Goal: Find specific page/section: Find specific page/section

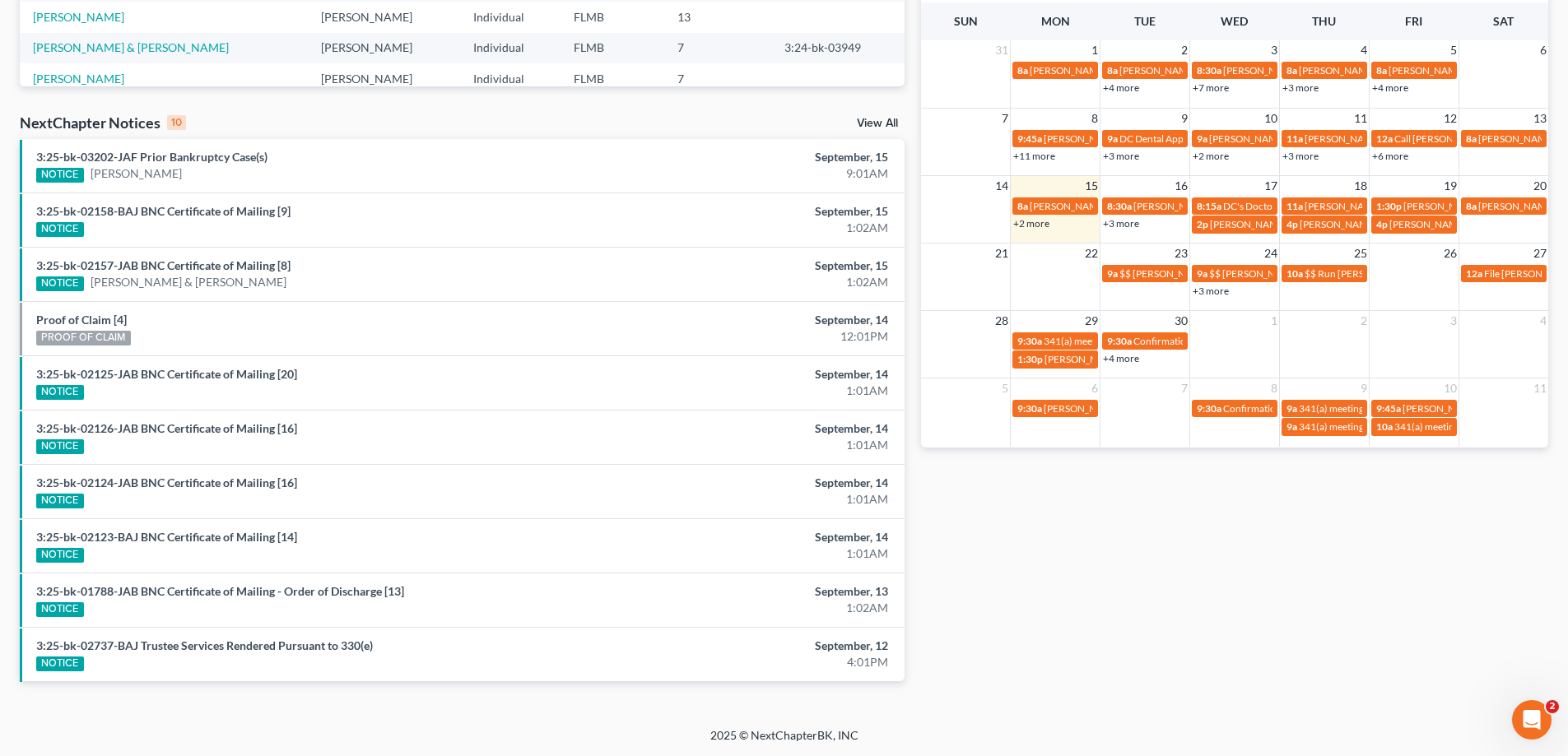
scroll to position [428, 0]
click at [1038, 222] on link "+2 more" at bounding box center [1030, 222] width 36 height 13
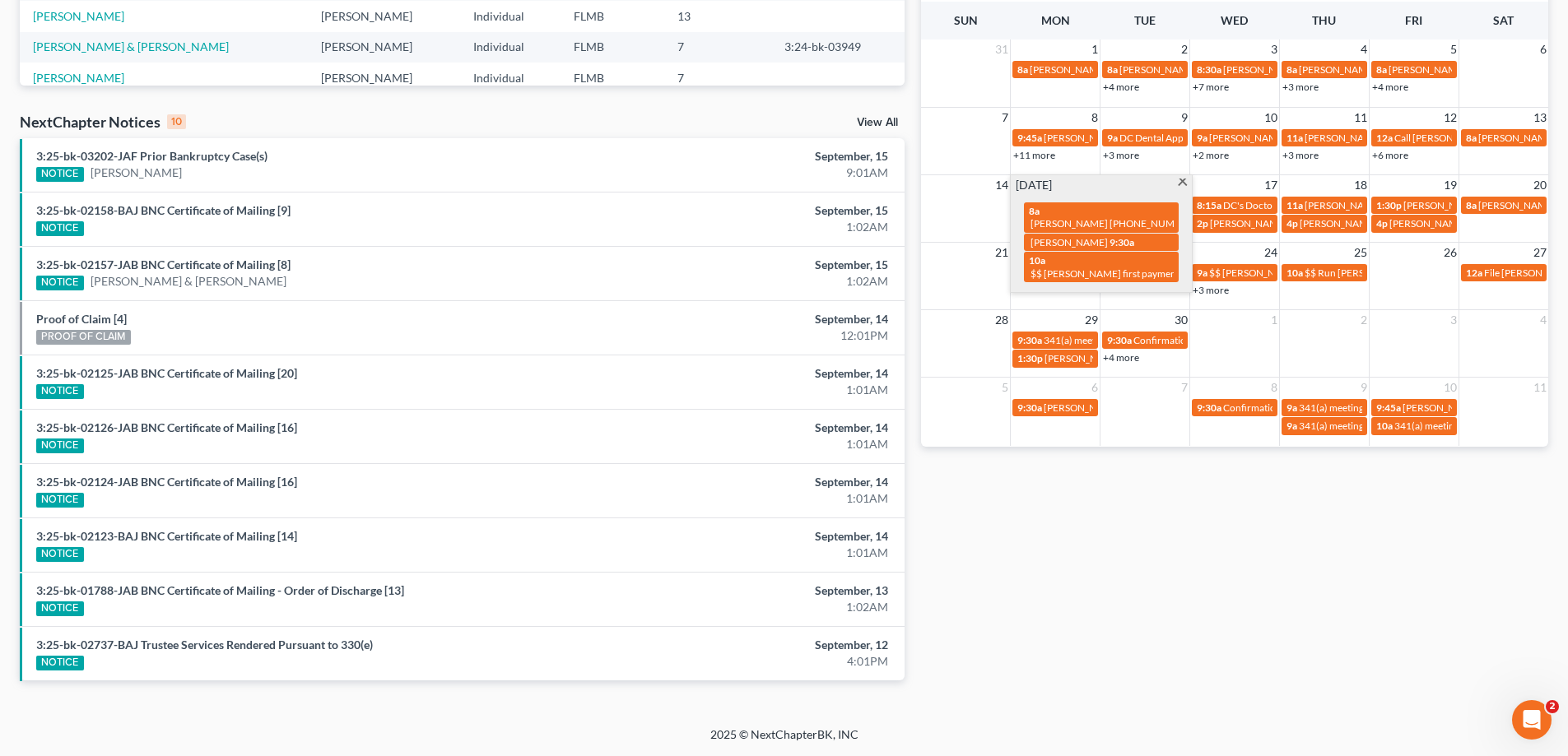
click at [1180, 487] on div "Monthly Progress Bankruptcy Bankruptcy September 2025 August 2025 July 2025 Jun…" at bounding box center [1234, 183] width 643 height 1049
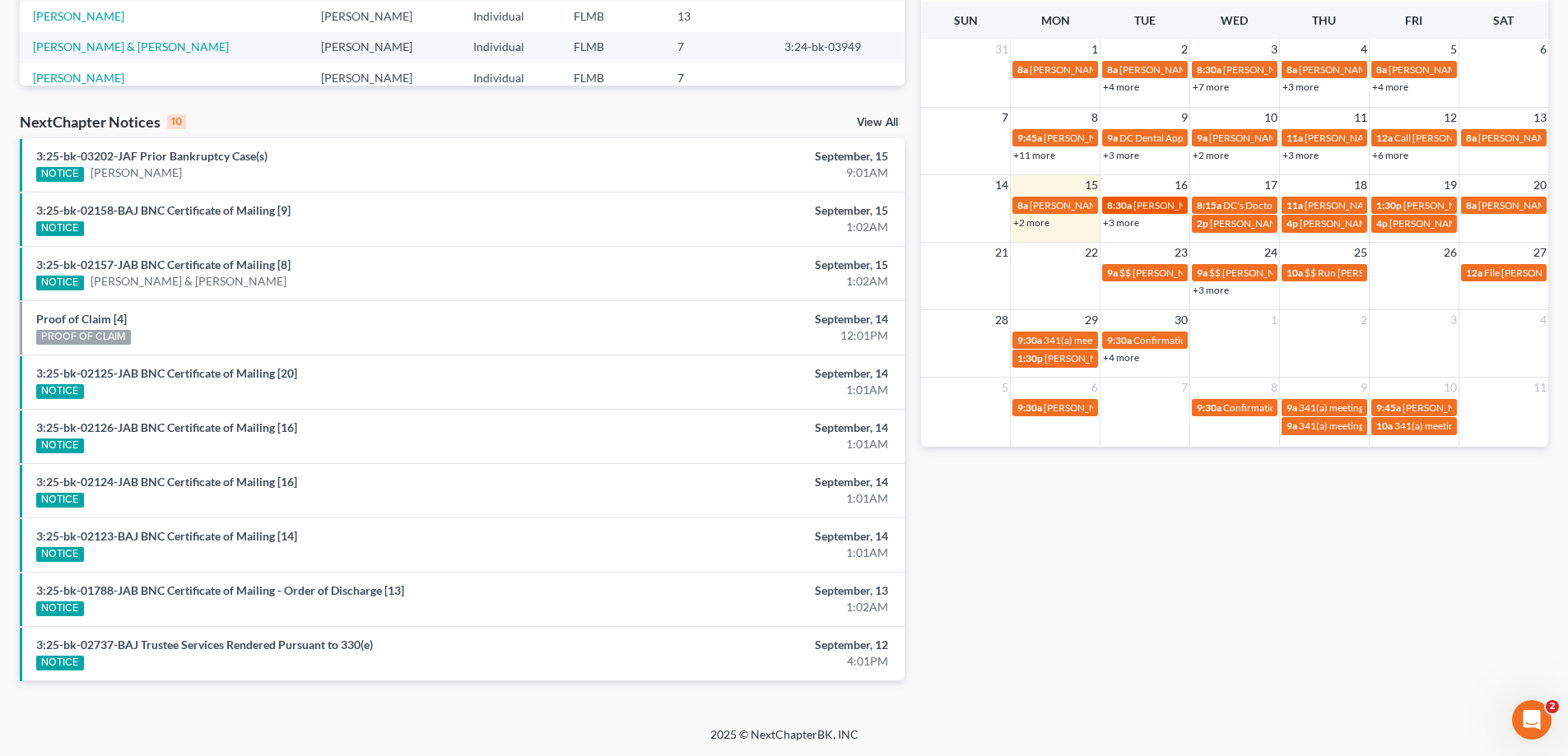
click at [1154, 204] on span "Adrian Williams 904-589-4126" at bounding box center [1216, 205] width 166 height 13
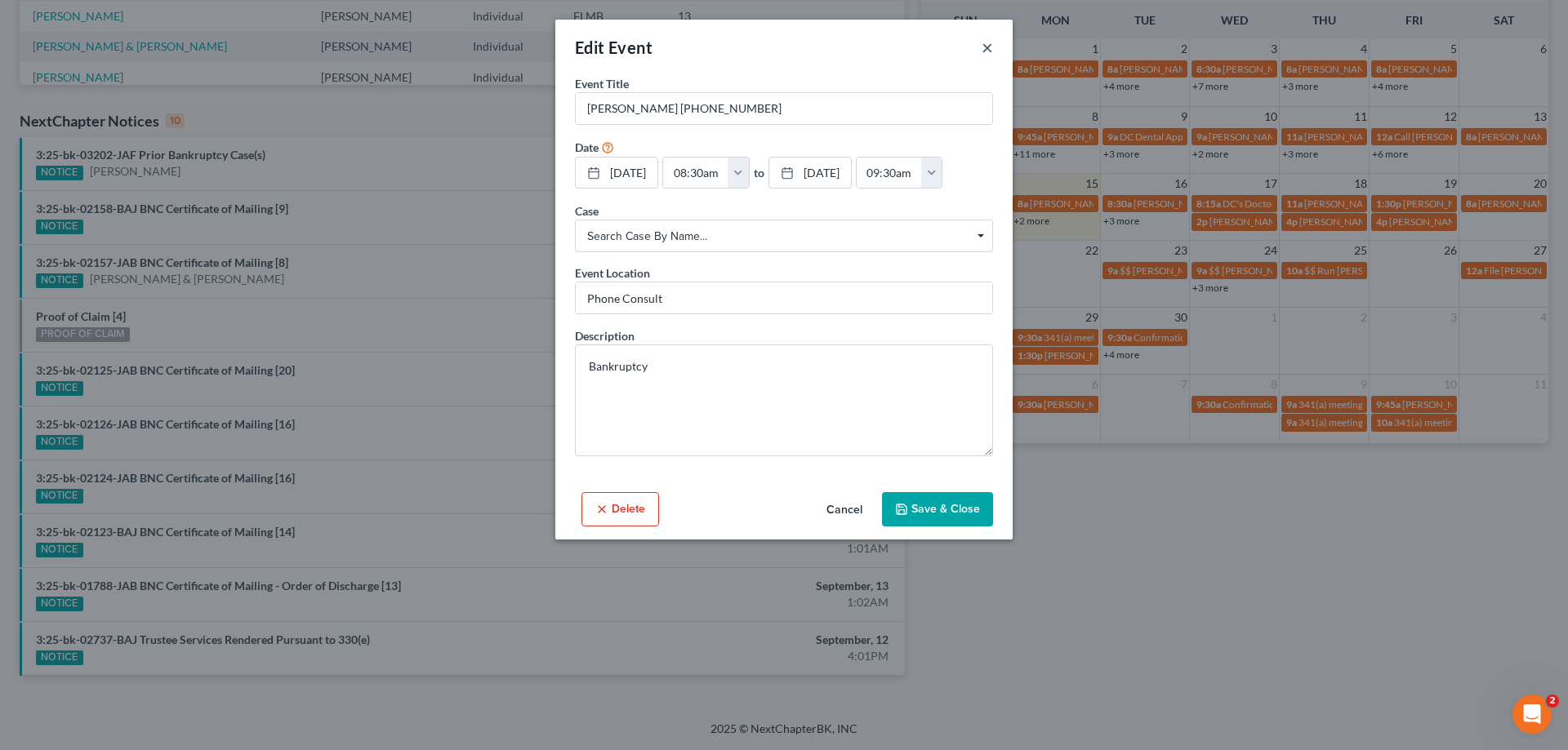
click at [988, 49] on button "×" at bounding box center [988, 47] width 12 height 20
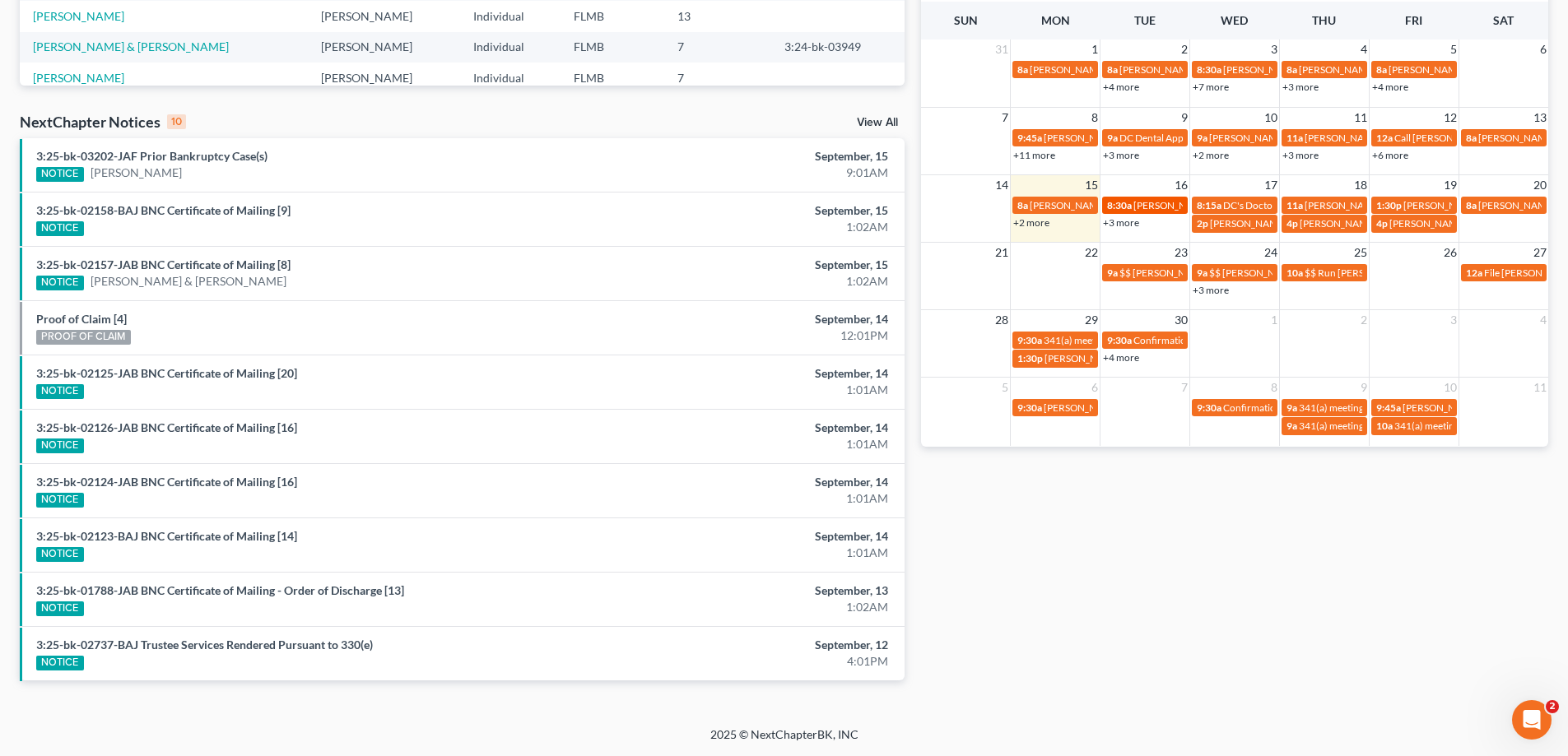
click at [1134, 212] on link "8:30a [PERSON_NAME] [PHONE_NUMBER]" at bounding box center [1144, 205] width 86 height 18
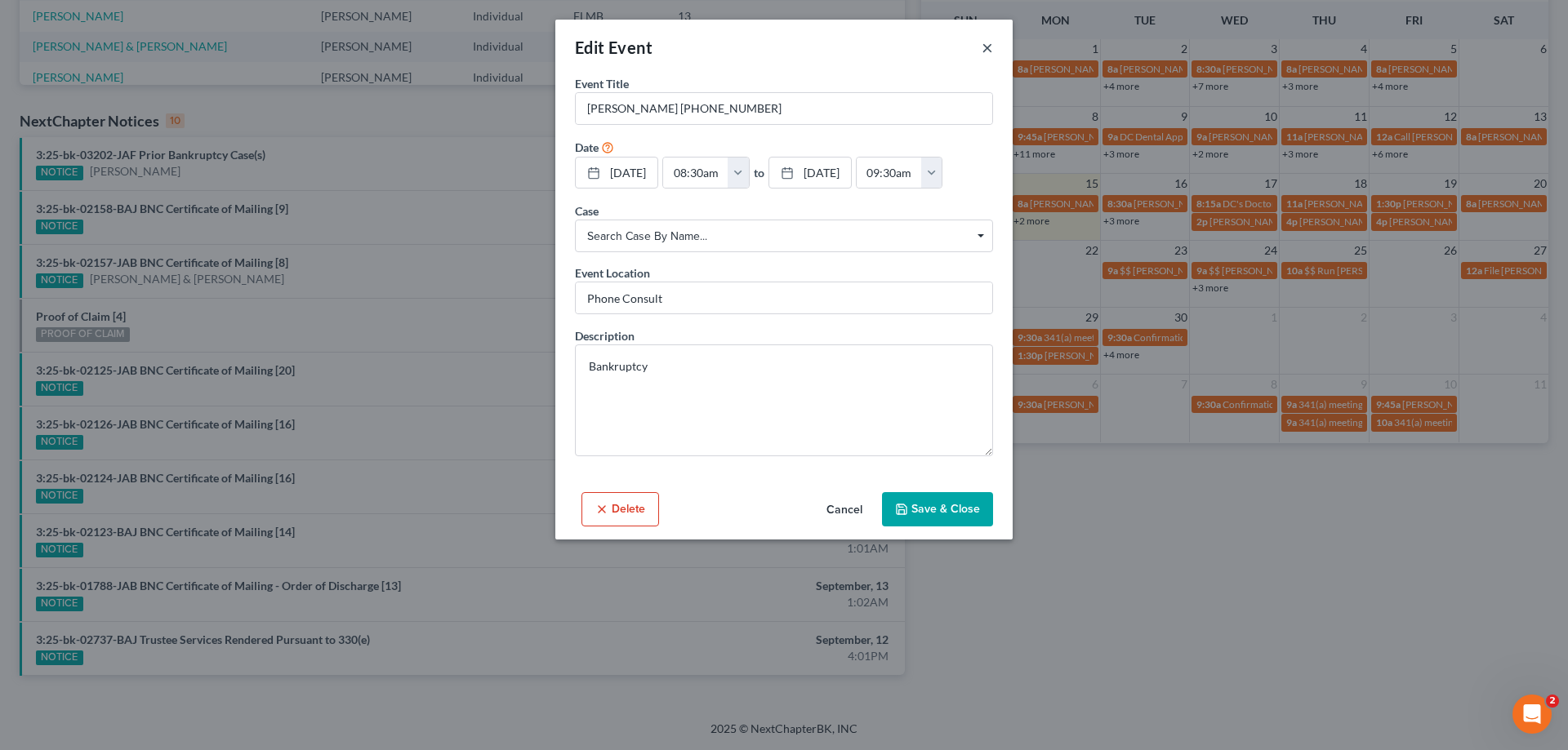
click at [988, 47] on button "×" at bounding box center [988, 47] width 12 height 20
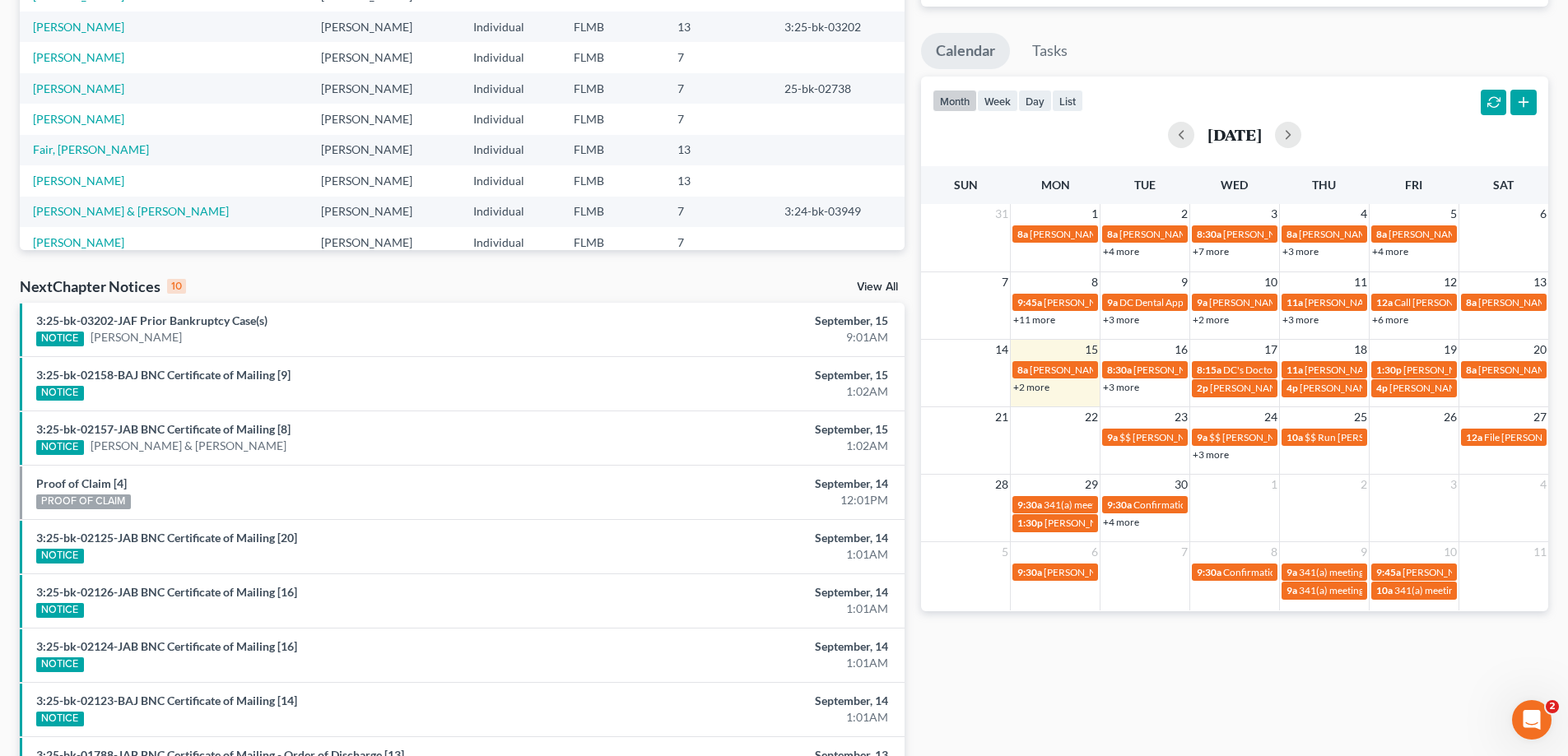
scroll to position [0, 0]
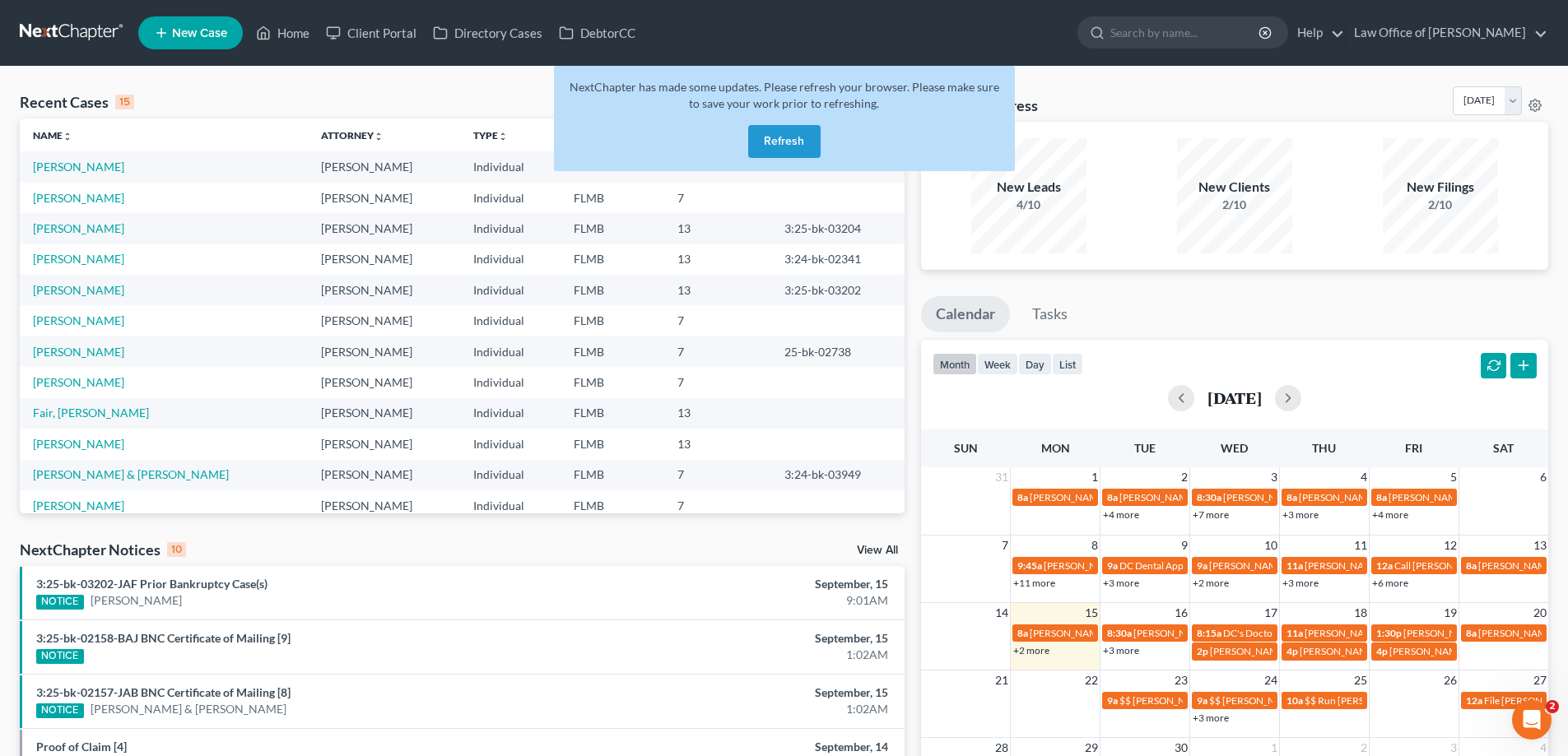
click at [779, 134] on button "Refresh" at bounding box center [784, 141] width 72 height 33
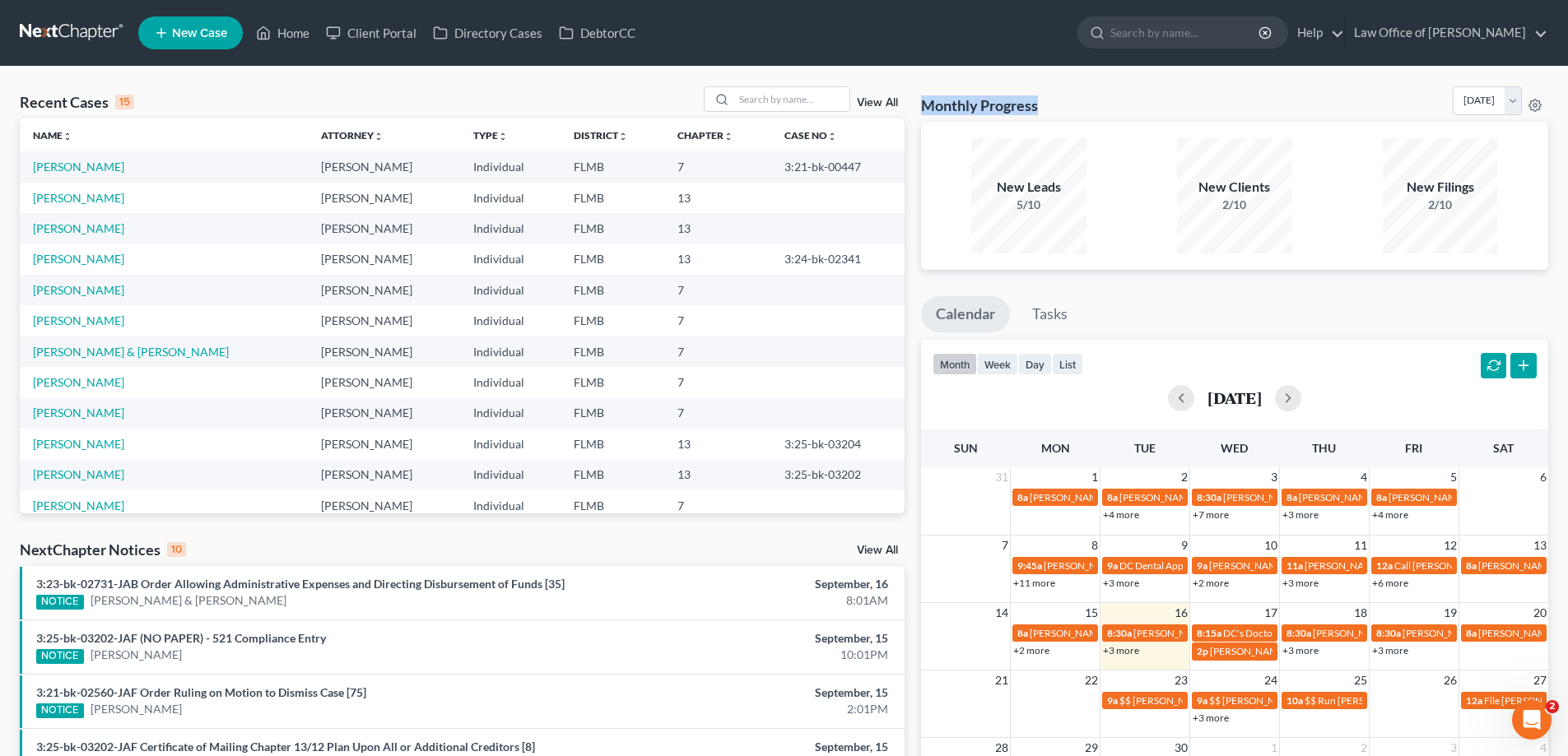
drag, startPoint x: 1071, startPoint y: 101, endPoint x: 923, endPoint y: 86, distance: 148.8
click at [923, 86] on div "Recent Cases 15 View All Name unfold_more expand_more expand_less Attorney unfo…" at bounding box center [784, 610] width 1568 height 1088
drag, startPoint x: 923, startPoint y: 86, endPoint x: 1056, endPoint y: 96, distance: 133.4
click at [1056, 96] on div "Monthly Progress Bankruptcy Bankruptcy September 2025 August 2025 July 2025 Jun…" at bounding box center [1234, 104] width 627 height 35
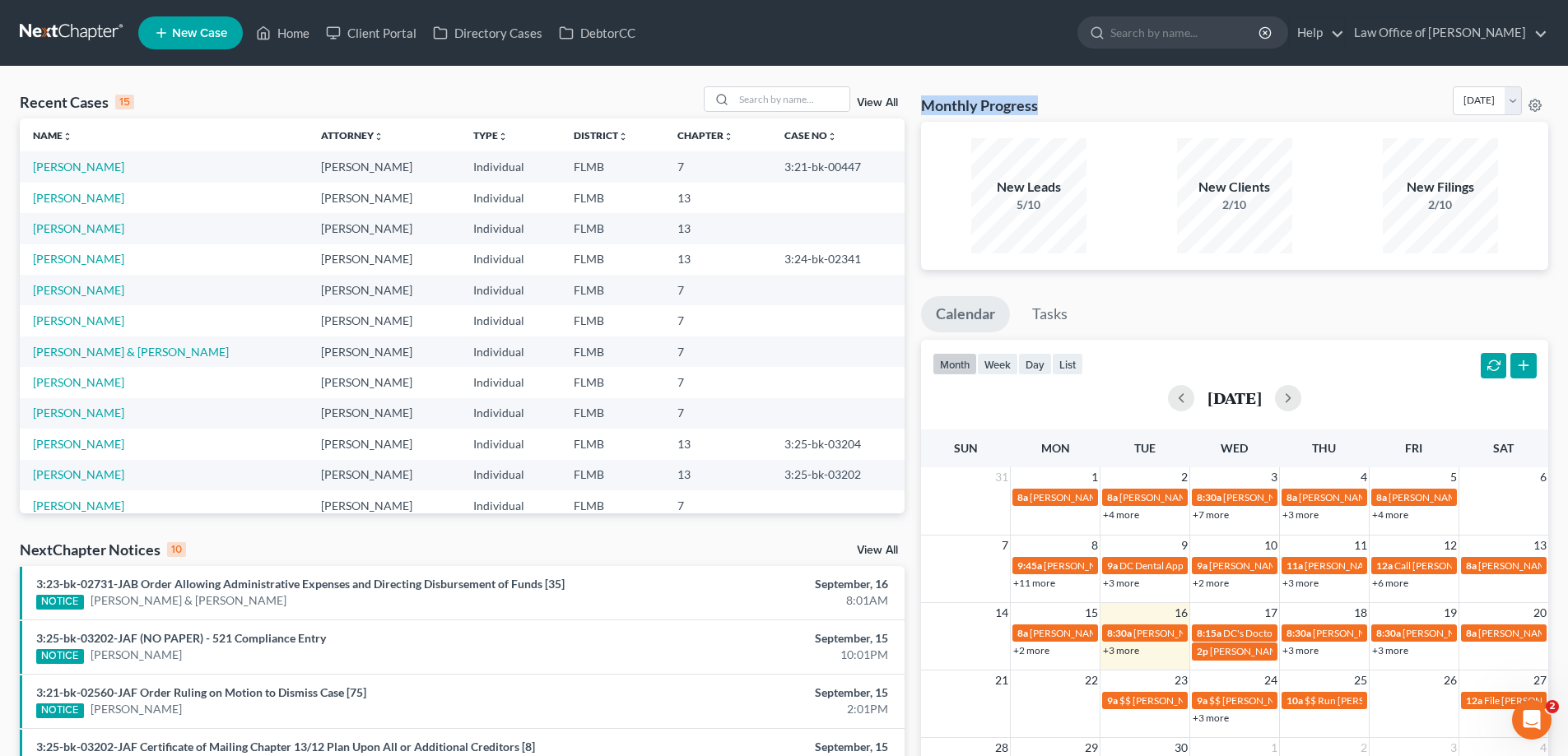
click at [1056, 96] on div "Monthly Progress Bankruptcy Bankruptcy September 2025 August 2025 July 2025 Jun…" at bounding box center [1234, 104] width 627 height 35
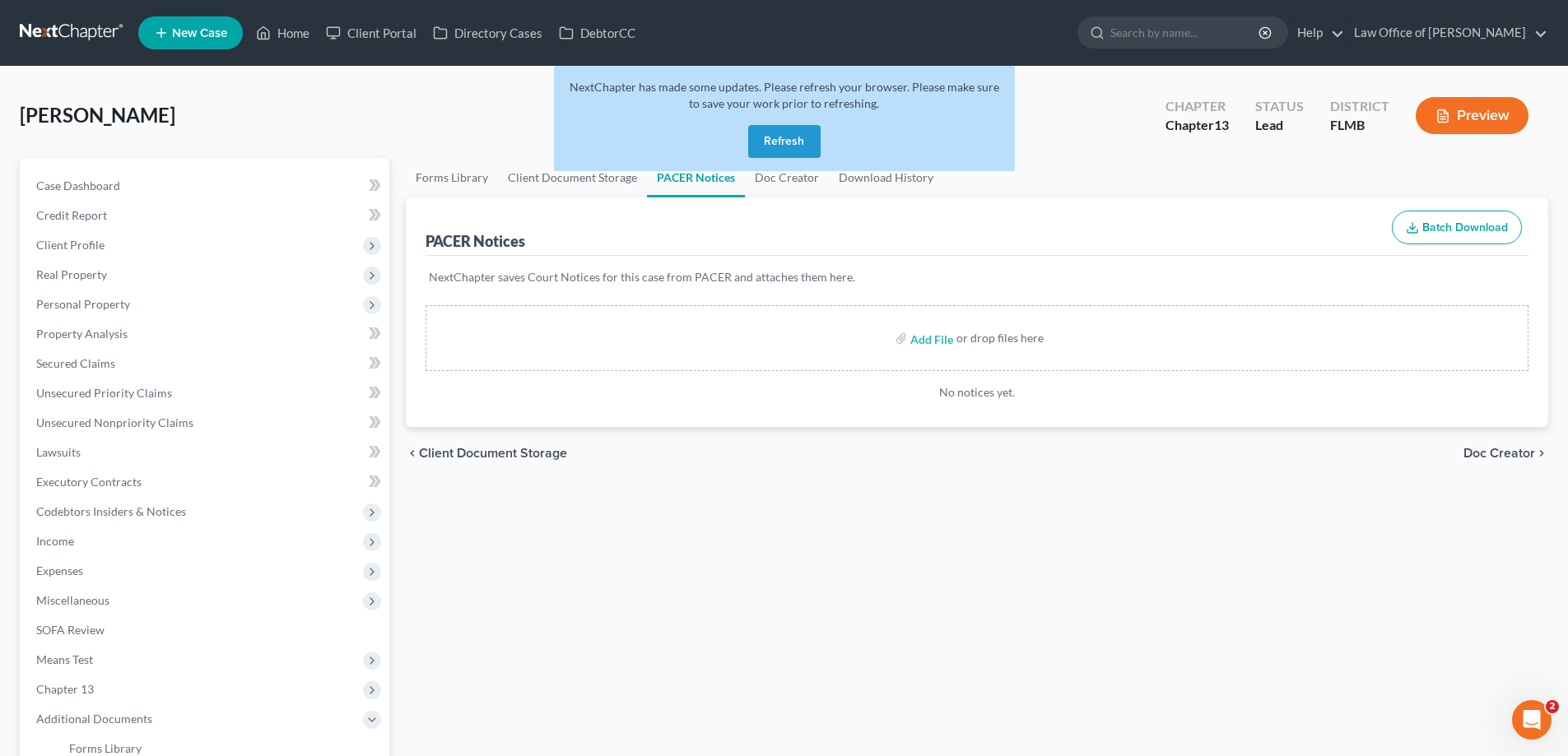
click at [781, 146] on button "Refresh" at bounding box center [784, 141] width 72 height 33
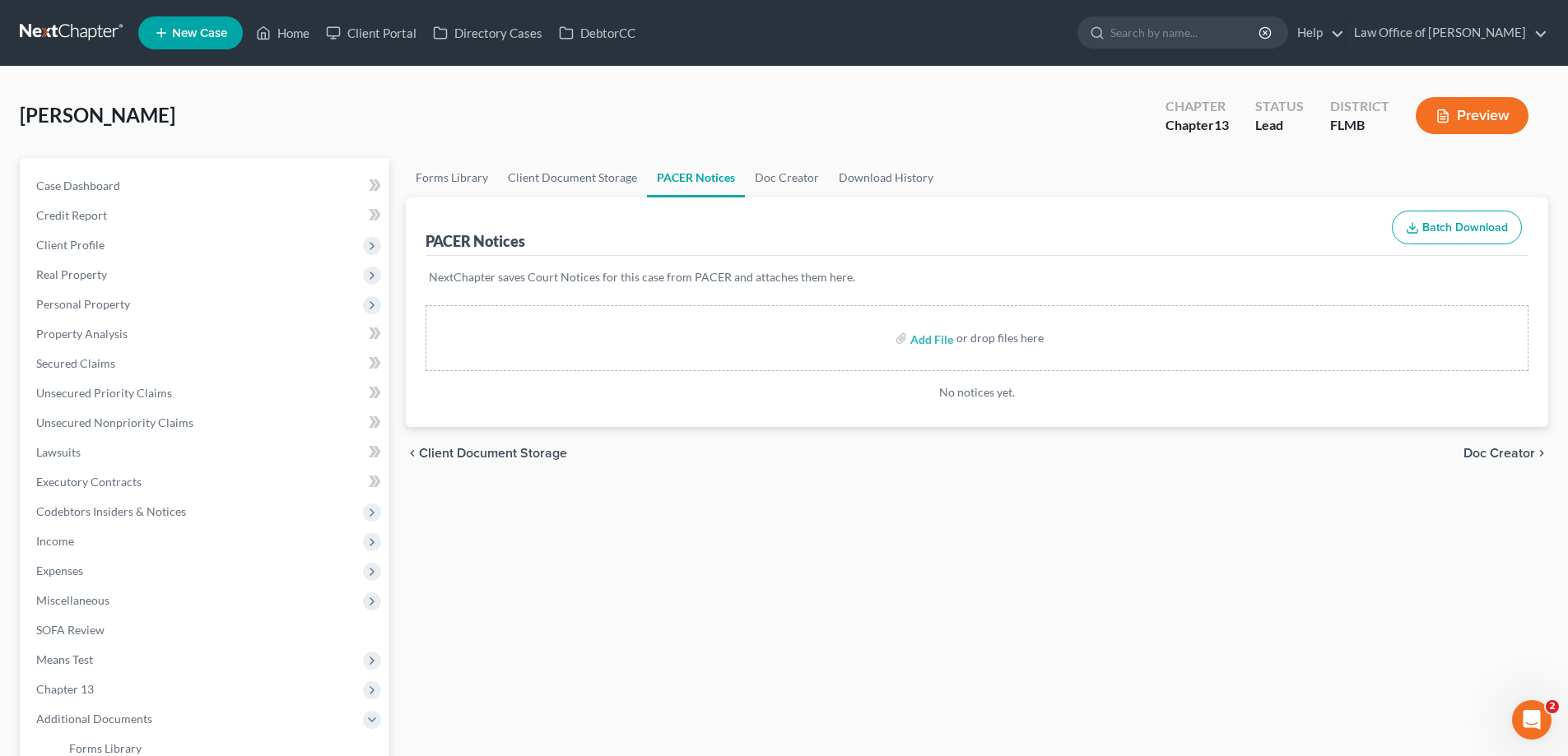
click at [59, 29] on link at bounding box center [73, 33] width 106 height 29
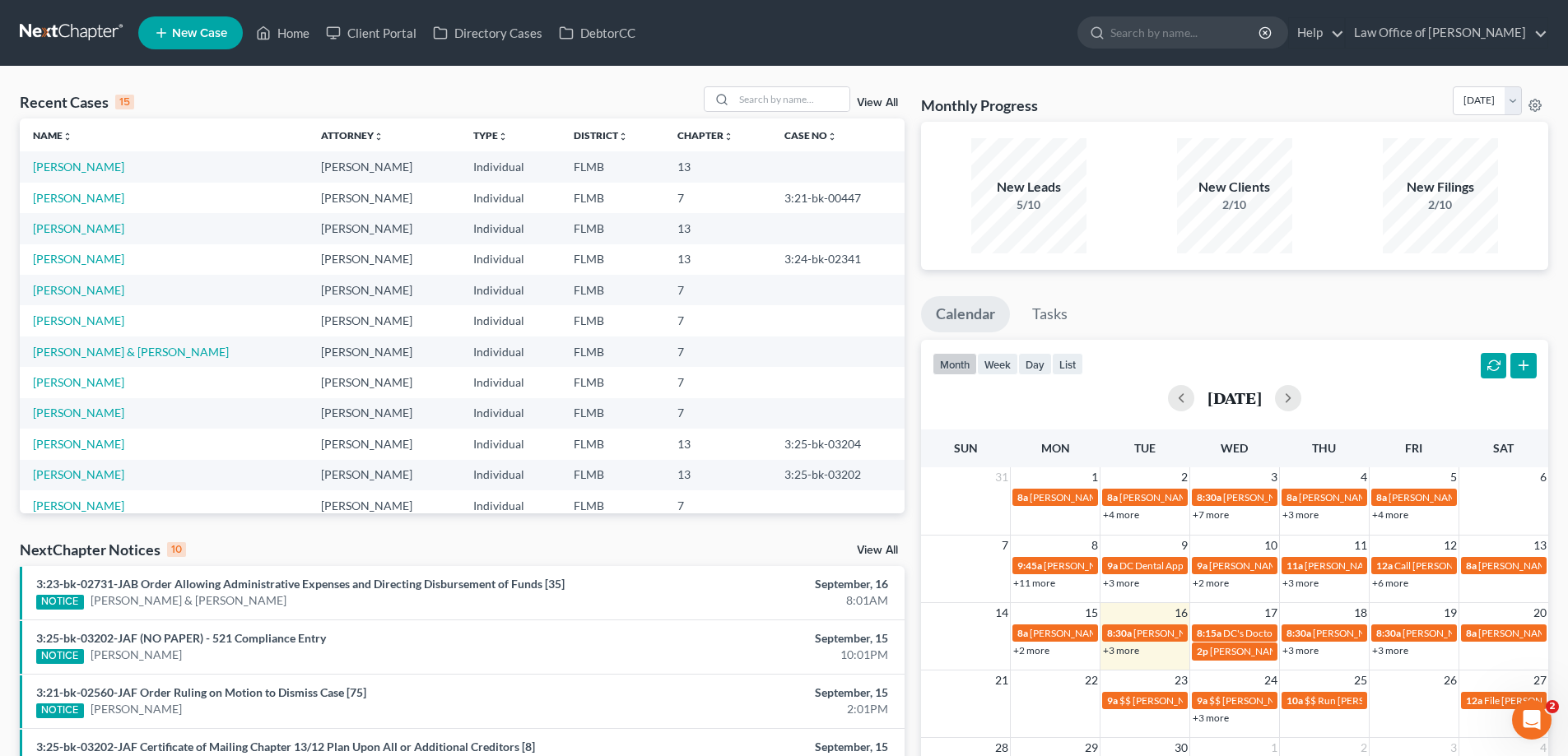
click at [1130, 656] on link "+3 more" at bounding box center [1120, 650] width 36 height 13
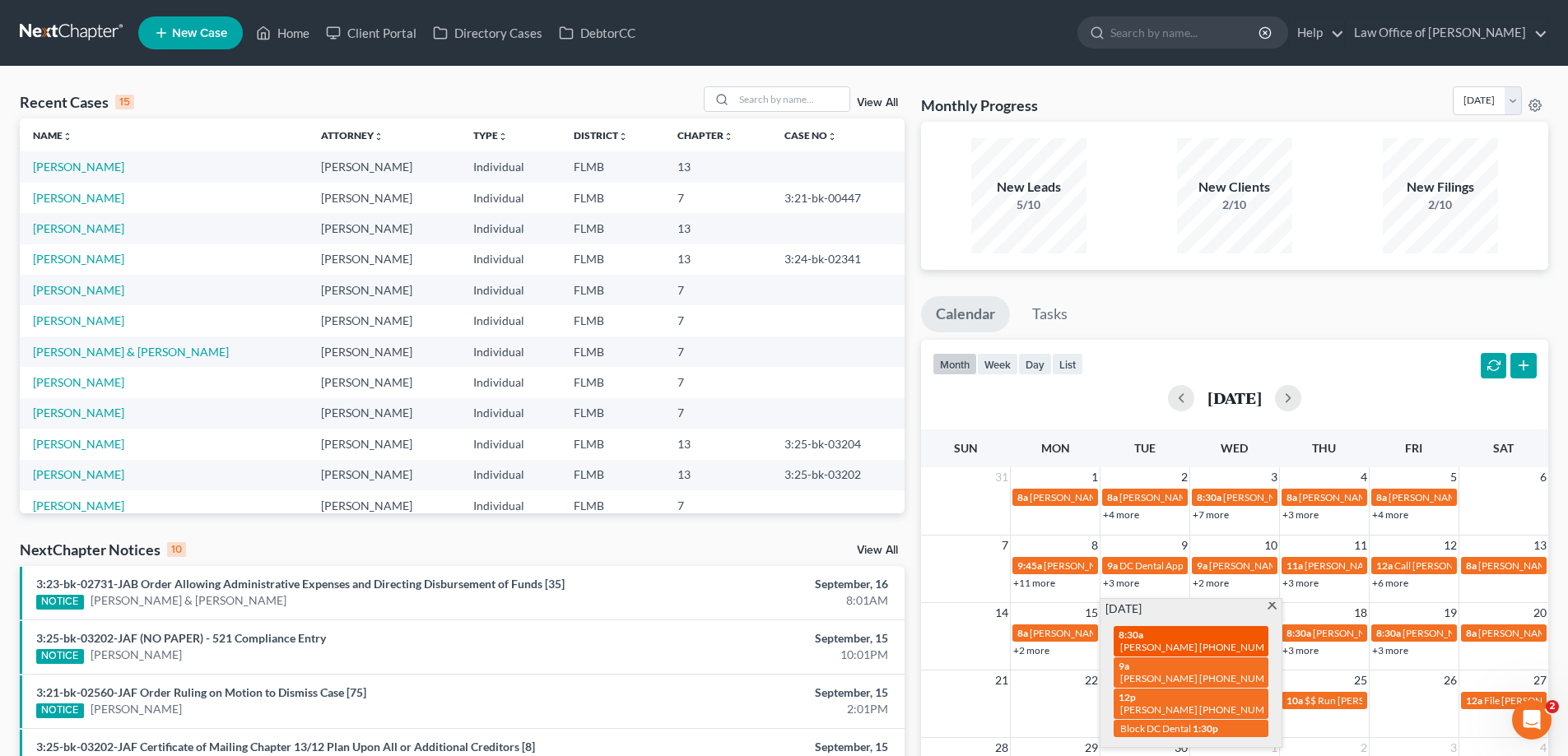
click at [1147, 637] on div "8:30a [PERSON_NAME] [PHONE_NUMBER]" at bounding box center [1190, 641] width 145 height 25
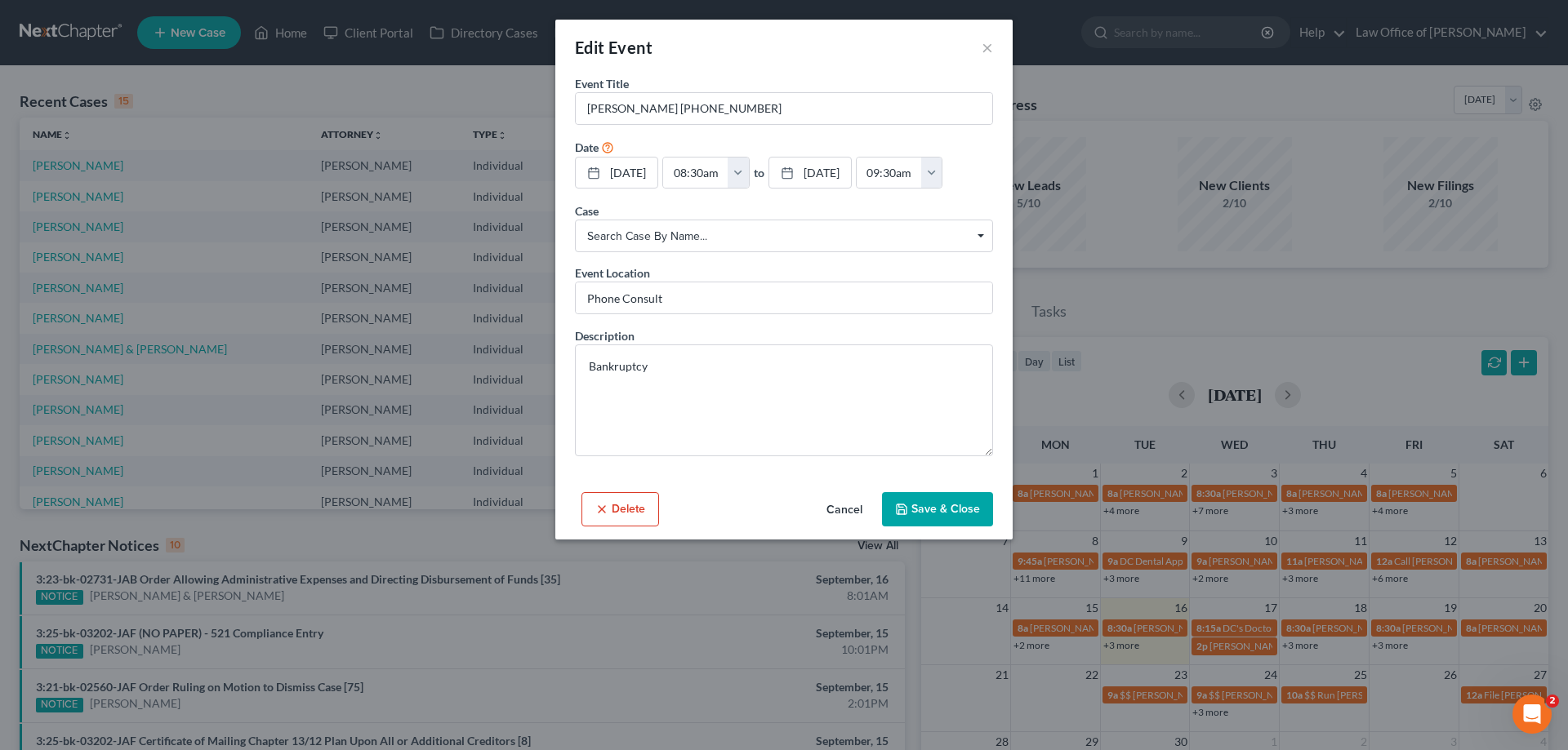
click at [500, 93] on div "Edit Event × Event Title * [PERSON_NAME] [PHONE_NUMBER] Date [DATE] close Date …" at bounding box center [784, 375] width 1568 height 750
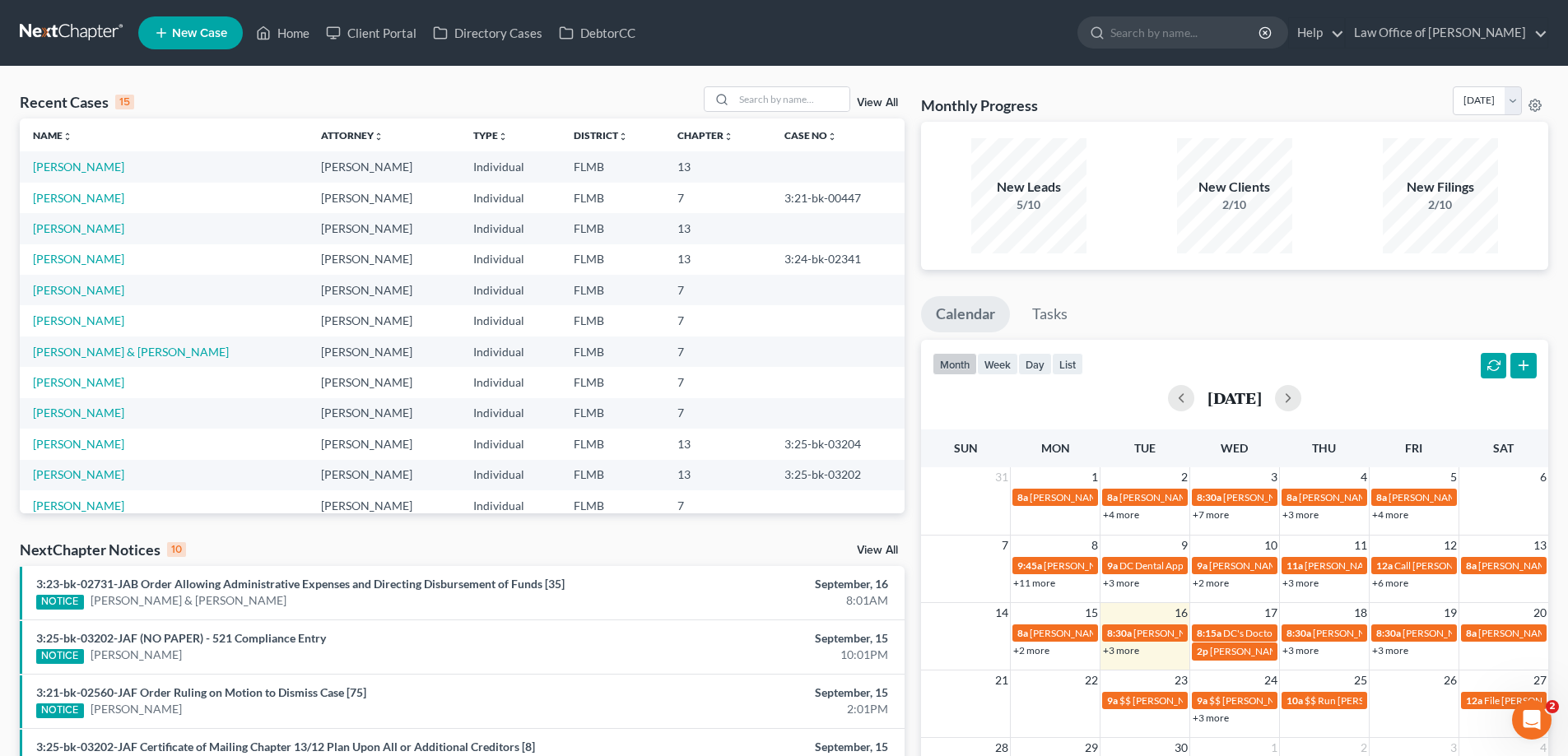
click at [1133, 650] on link "+3 more" at bounding box center [1120, 650] width 36 height 13
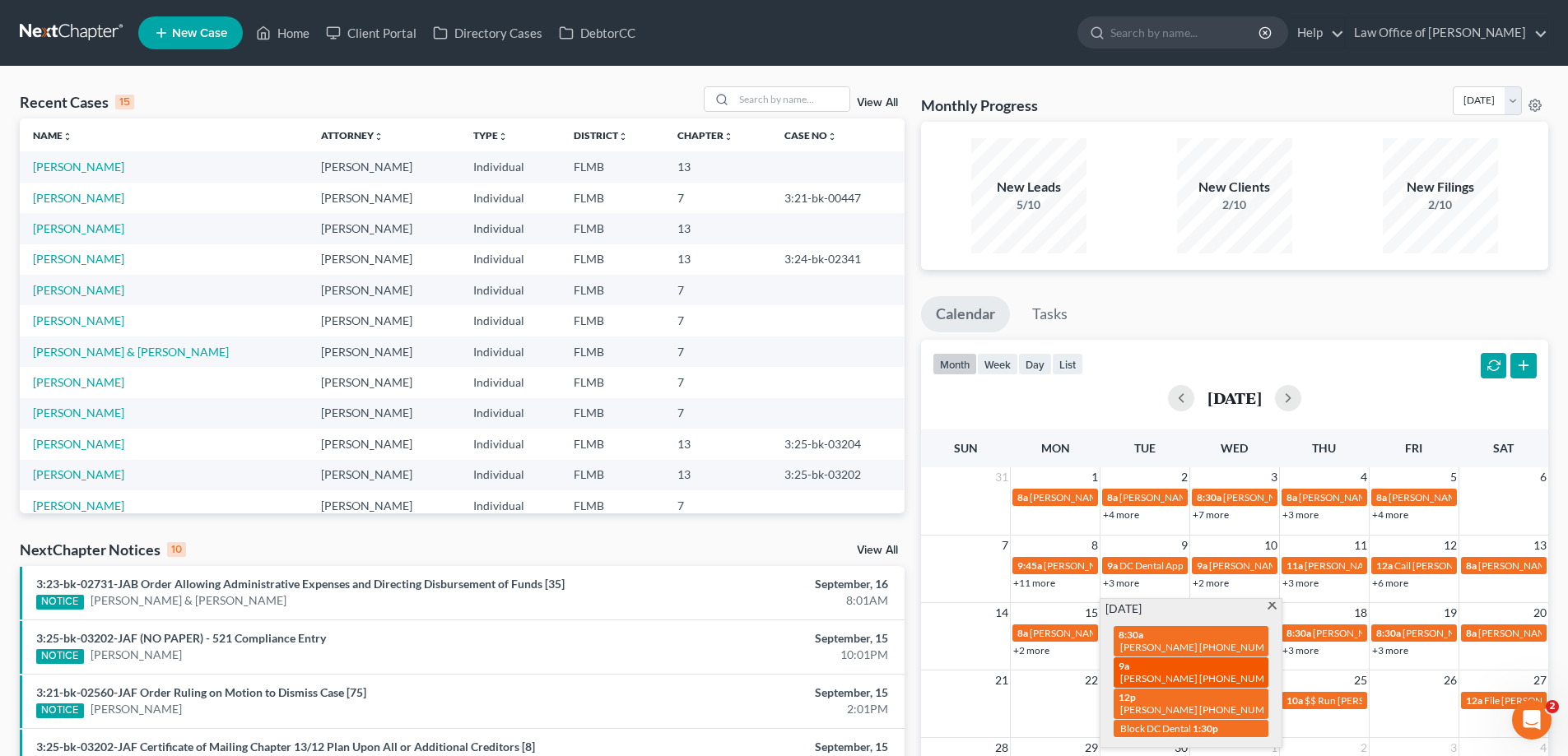
click at [1192, 665] on div "9a Jonathan Perry (412) 926-6440" at bounding box center [1190, 673] width 145 height 25
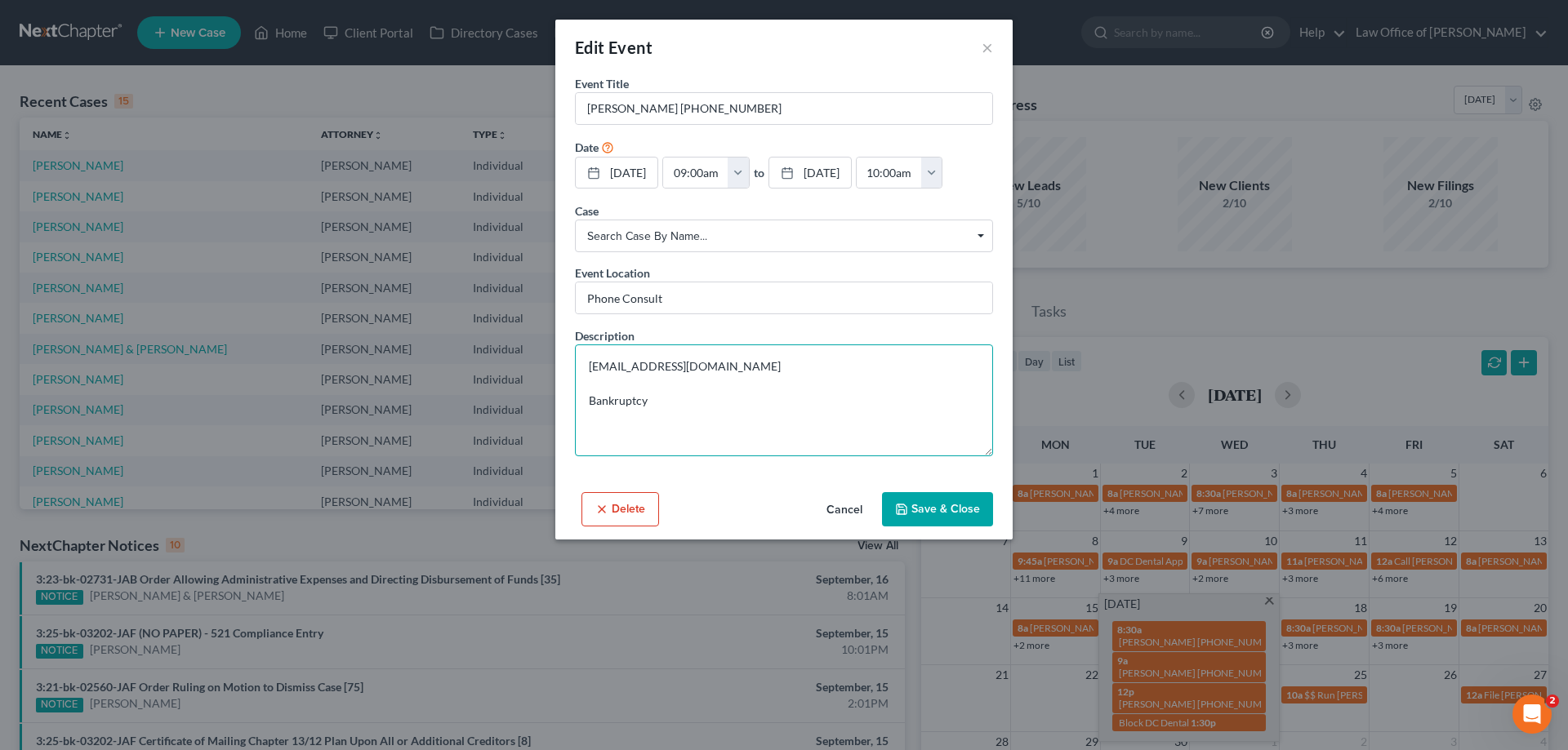
click at [725, 370] on textarea "jonfperry@hotmail.com Bankruptcy" at bounding box center [784, 400] width 418 height 112
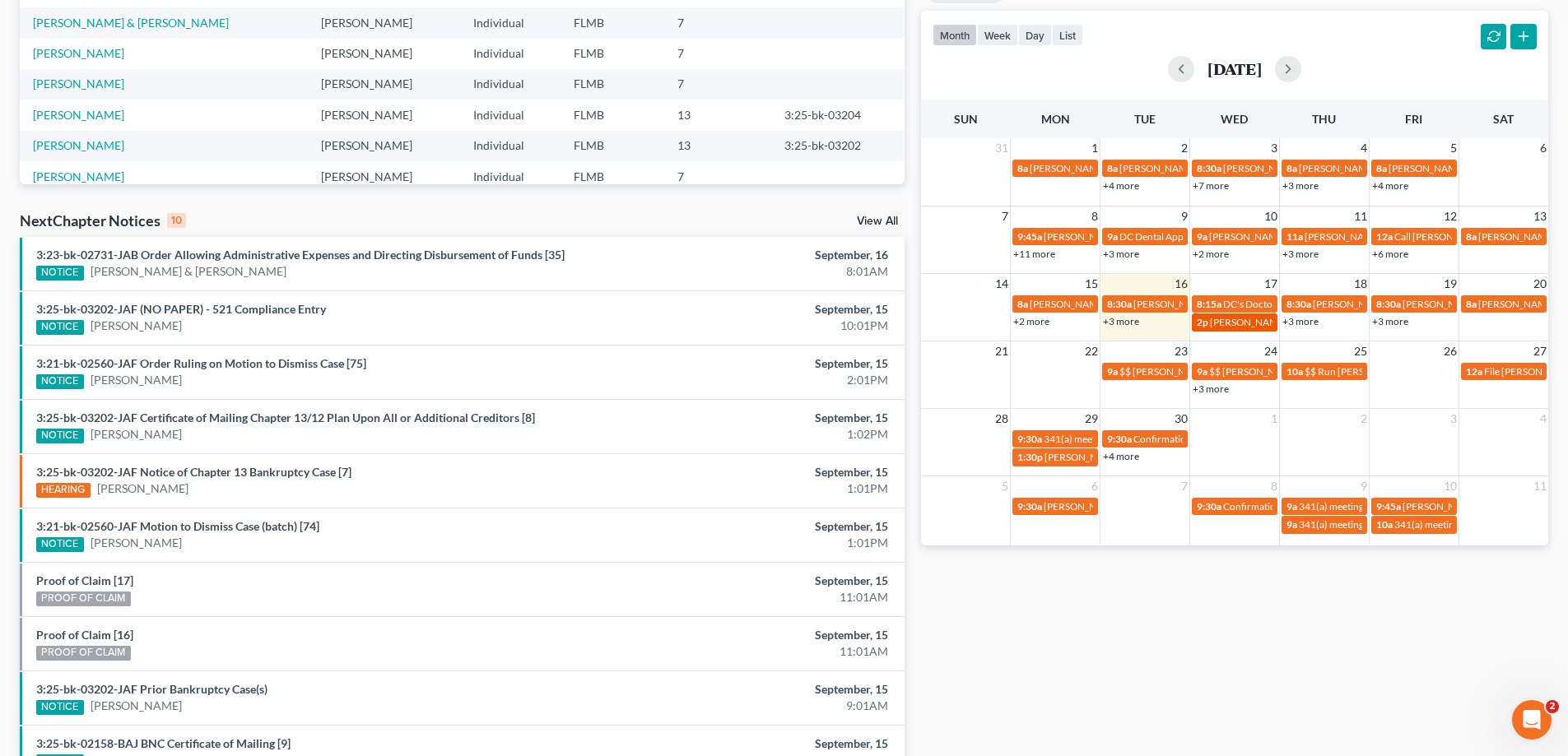
click at [1258, 322] on span "[PERSON_NAME] [EMAIL_ADDRESS][DOMAIN_NAME]" at bounding box center [1331, 322] width 243 height 13
